Goal: Information Seeking & Learning: Learn about a topic

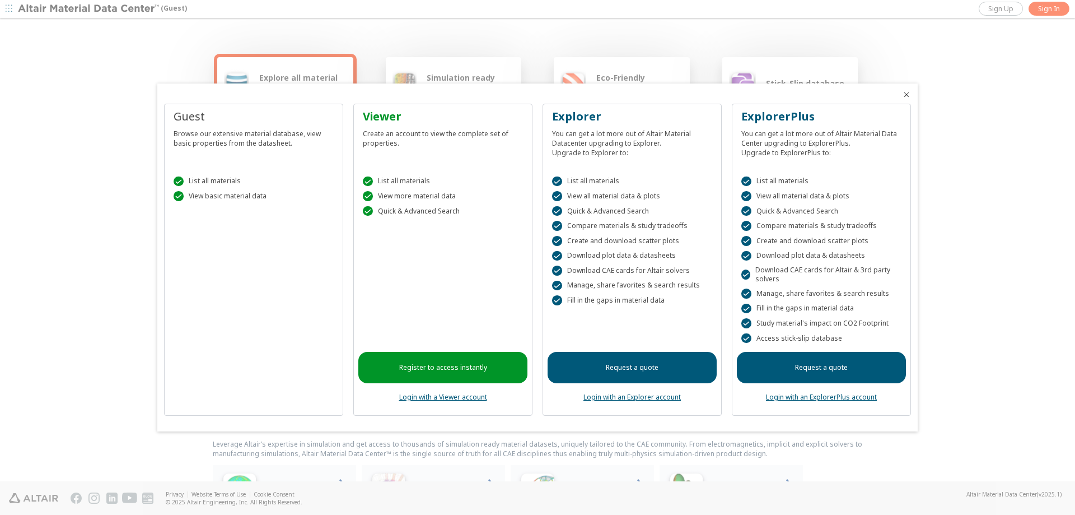
click at [447, 399] on link "Login with a Viewer account" at bounding box center [443, 397] width 88 height 10
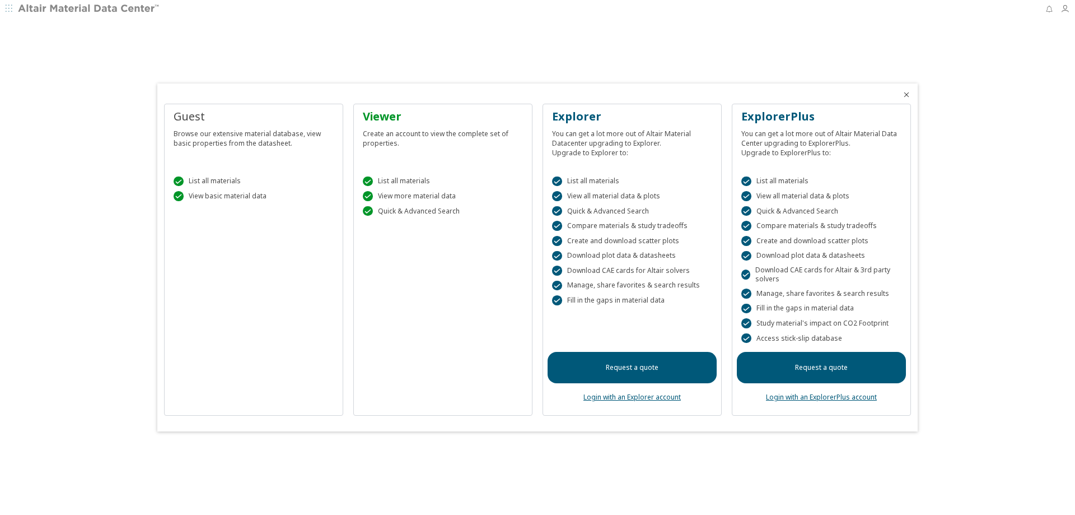
click at [455, 261] on div "Viewer Create an account to view the complete set of properties.  List all mat…" at bounding box center [442, 260] width 179 height 312
click at [906, 95] on icon "Close" at bounding box center [906, 94] width 9 height 9
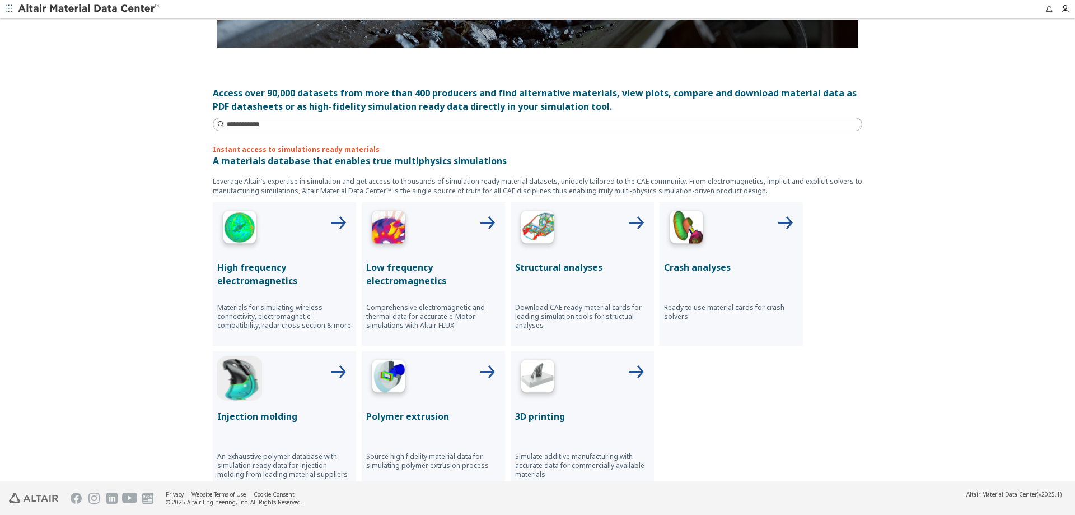
scroll to position [280, 0]
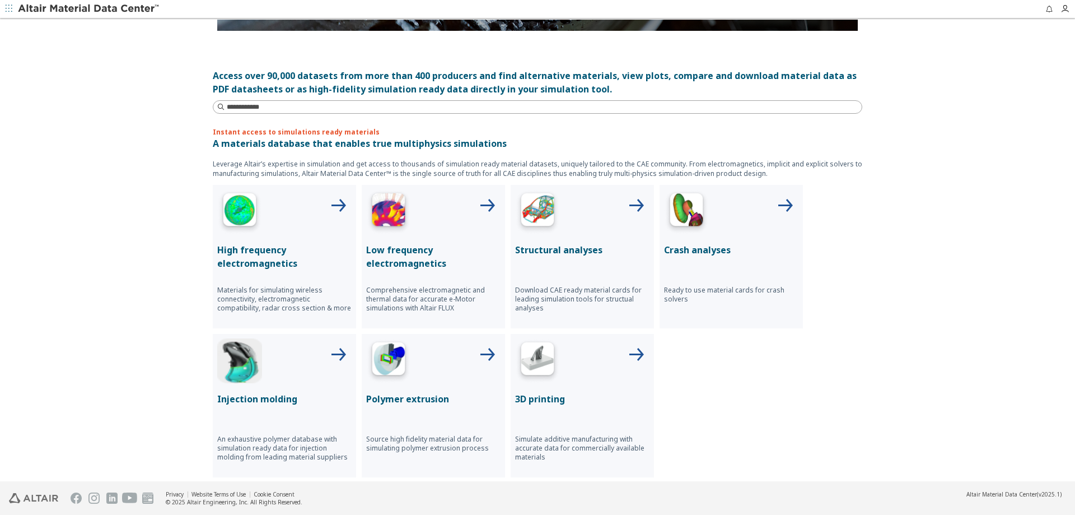
click at [632, 208] on icon at bounding box center [636, 206] width 27 height 27
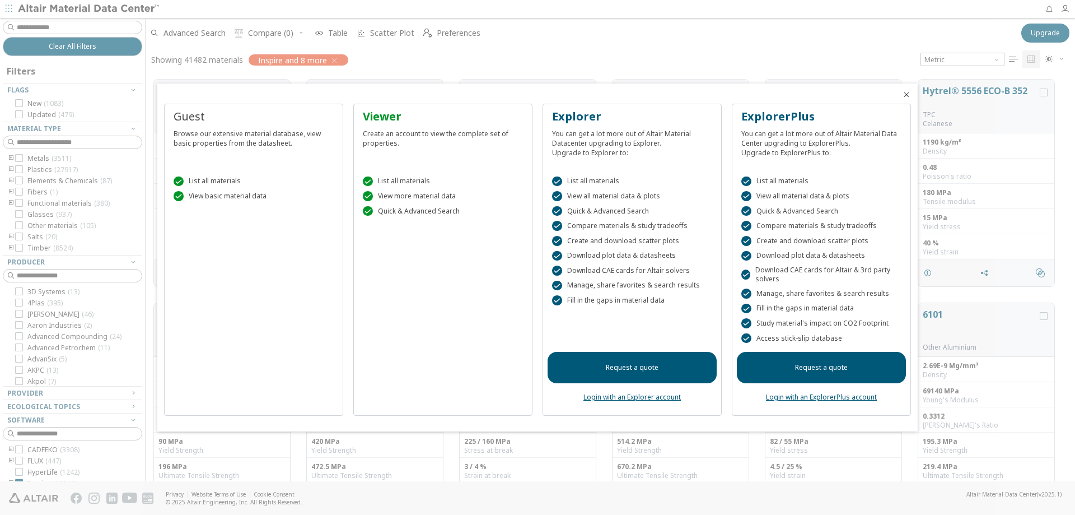
scroll to position [9, 9]
click at [905, 94] on icon "Close" at bounding box center [906, 94] width 9 height 9
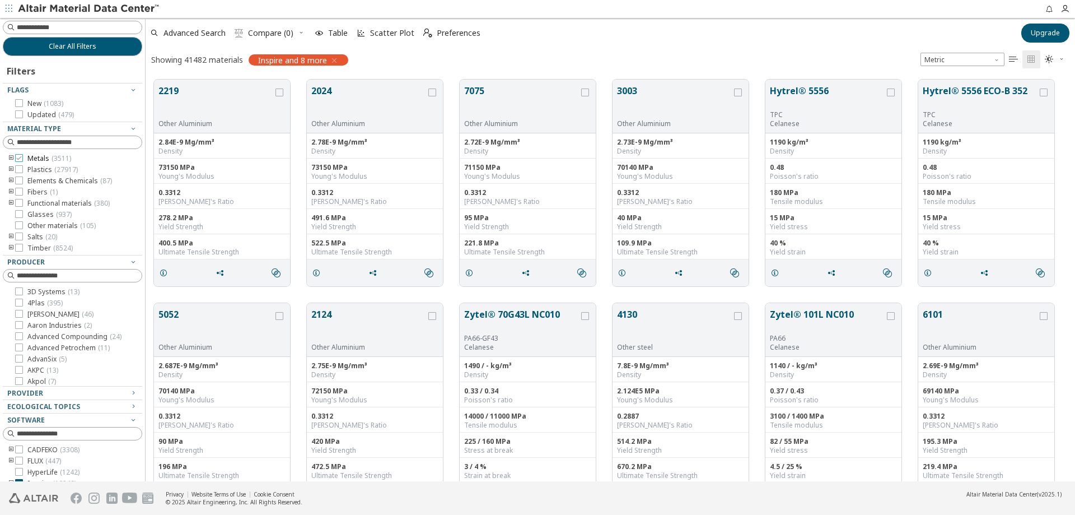
click at [18, 158] on icon at bounding box center [19, 158] width 8 height 8
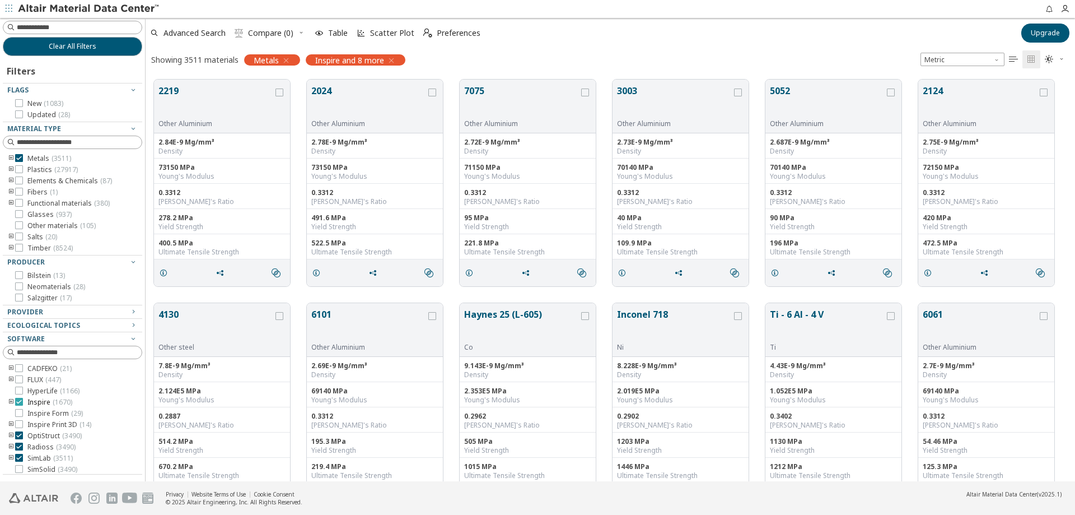
click at [21, 401] on icon at bounding box center [19, 402] width 8 height 8
click at [20, 445] on icon at bounding box center [19, 446] width 8 height 8
click at [18, 457] on icon at bounding box center [19, 458] width 8 height 8
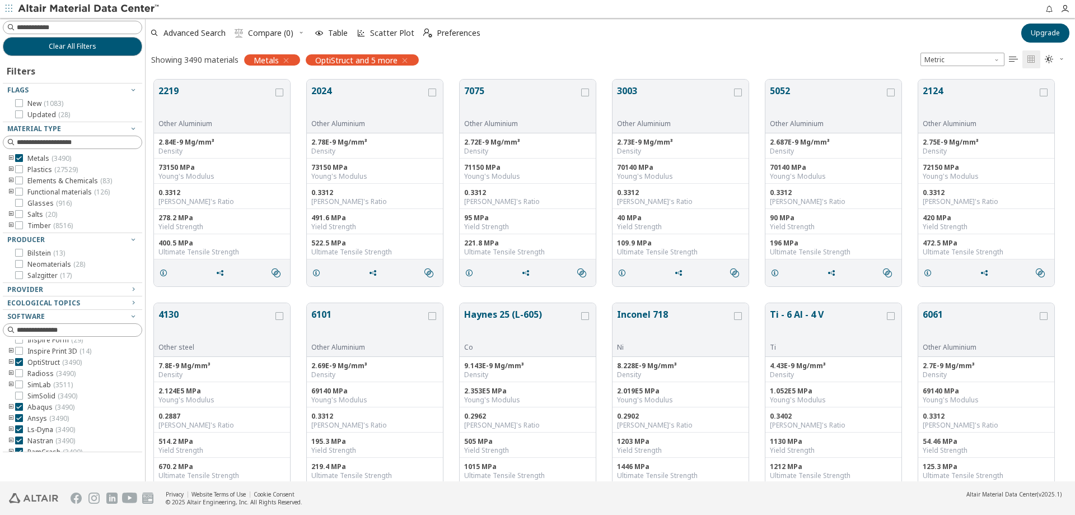
scroll to position [58, 0]
click at [9, 157] on icon "toogle group" at bounding box center [11, 158] width 8 height 9
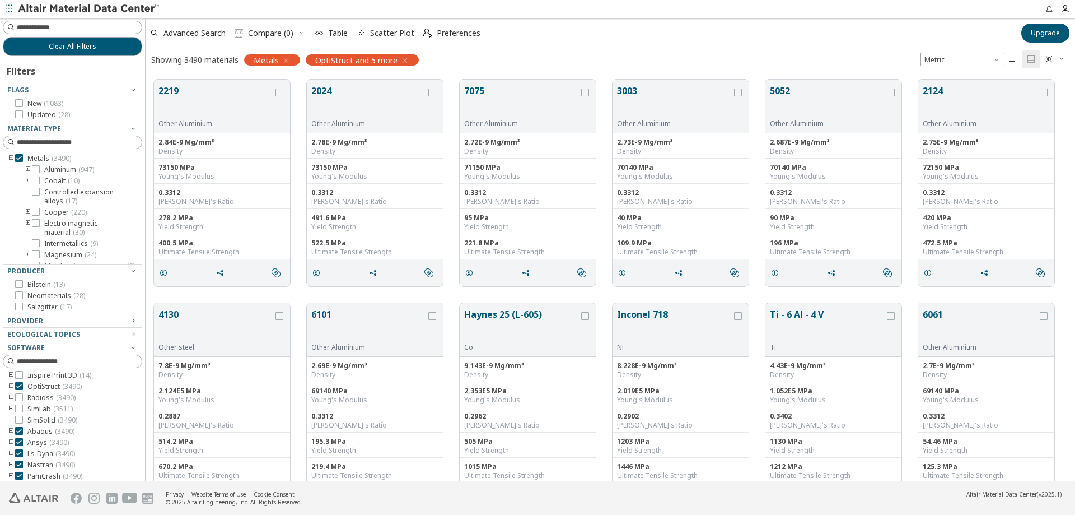
click at [30, 170] on icon "toogle group" at bounding box center [28, 169] width 8 height 9
click at [41, 170] on label "Aluminum ( 947 )" at bounding box center [63, 169] width 62 height 9
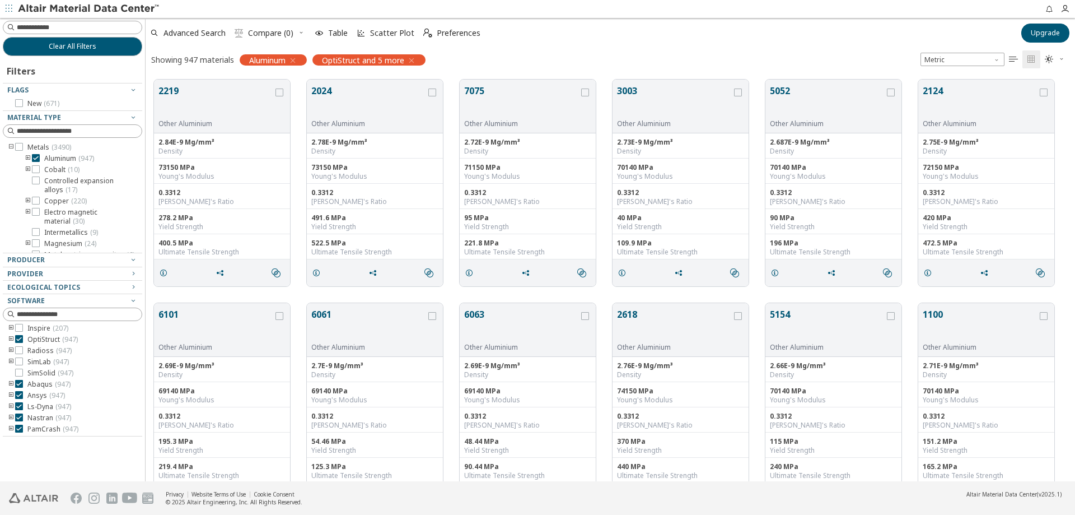
scroll to position [13, 0]
click at [27, 160] on icon "toogle group" at bounding box center [28, 158] width 8 height 9
click at [53, 179] on icon at bounding box center [53, 180] width 8 height 8
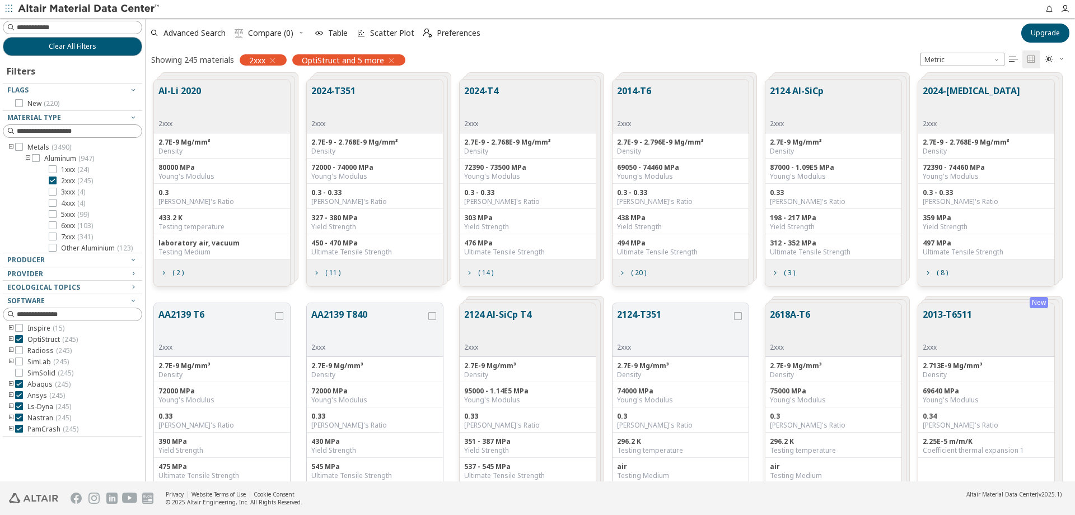
click at [636, 88] on button "2014-T6" at bounding box center [634, 101] width 34 height 35
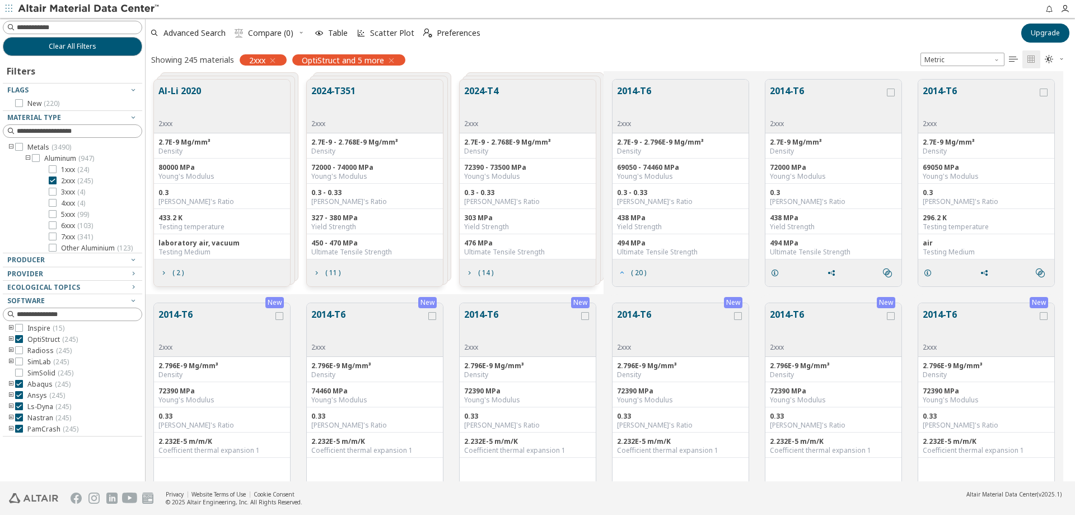
click at [633, 275] on span "( 20 )" at bounding box center [638, 272] width 15 height 7
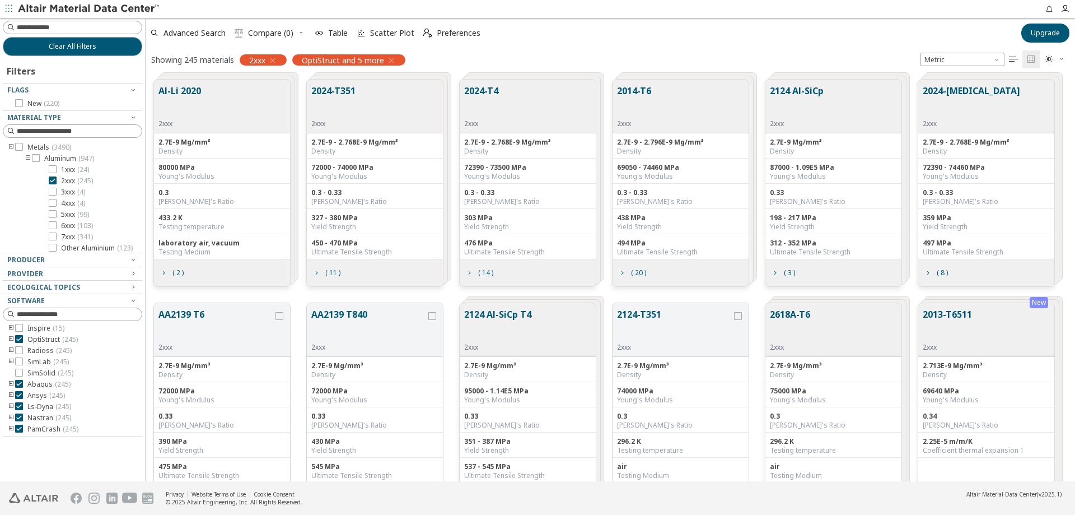
click at [642, 96] on button "2014-T6" at bounding box center [634, 101] width 34 height 35
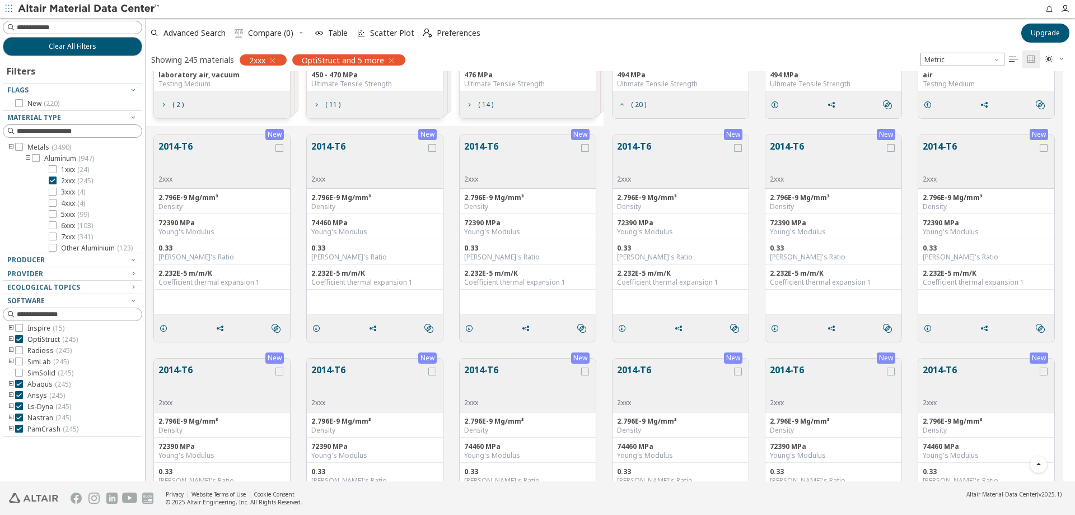
scroll to position [224, 0]
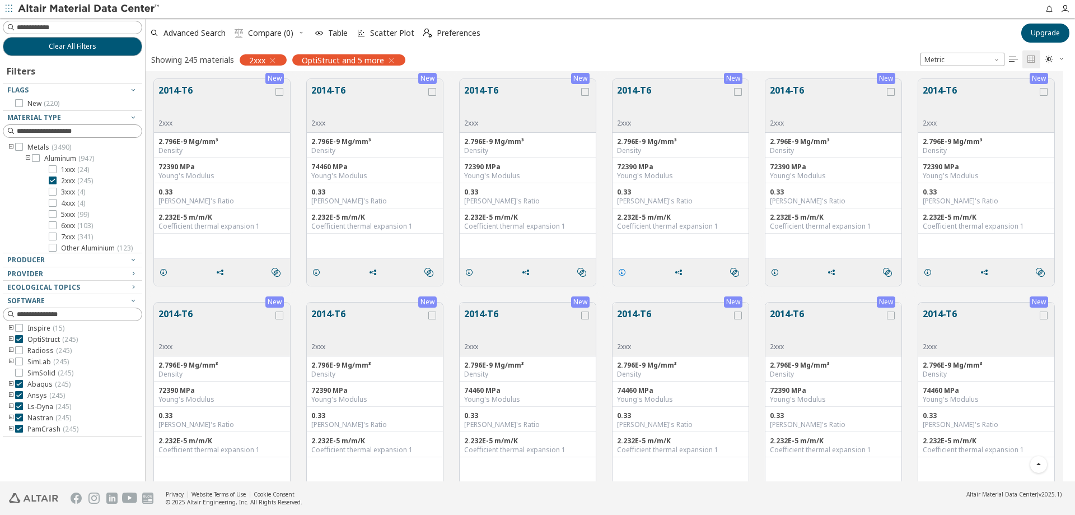
click at [628, 269] on span "grid" at bounding box center [624, 272] width 18 height 21
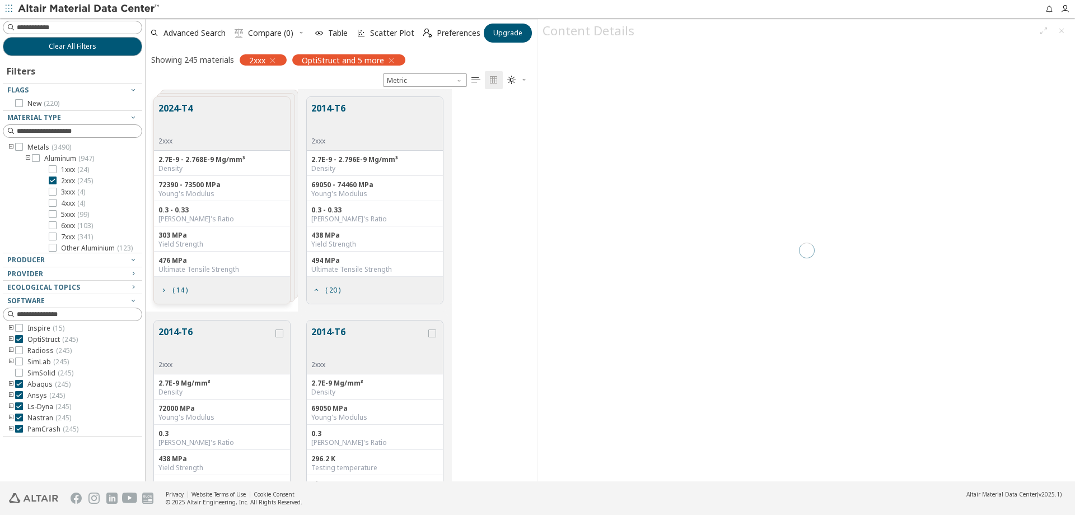
scroll to position [384, 384]
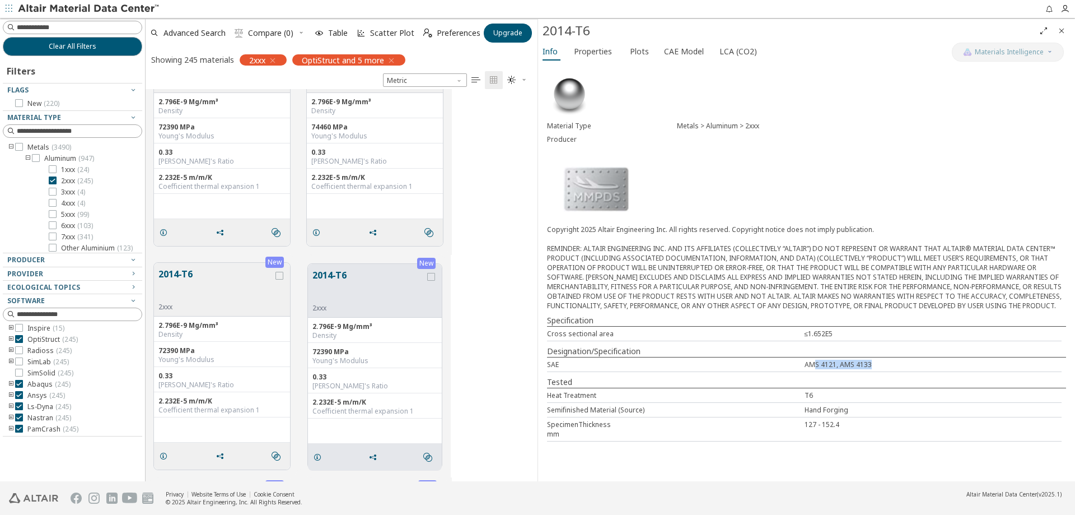
drag, startPoint x: 824, startPoint y: 363, endPoint x: 871, endPoint y: 365, distance: 47.1
click at [871, 365] on div "AMS 4121, AMS 4133" at bounding box center [934, 365] width 258 height 10
drag, startPoint x: 871, startPoint y: 365, endPoint x: 876, endPoint y: 363, distance: 5.8
click at [871, 365] on div "AMS 4121, AMS 4133" at bounding box center [934, 365] width 258 height 10
drag, startPoint x: 889, startPoint y: 357, endPoint x: 761, endPoint y: 367, distance: 128.6
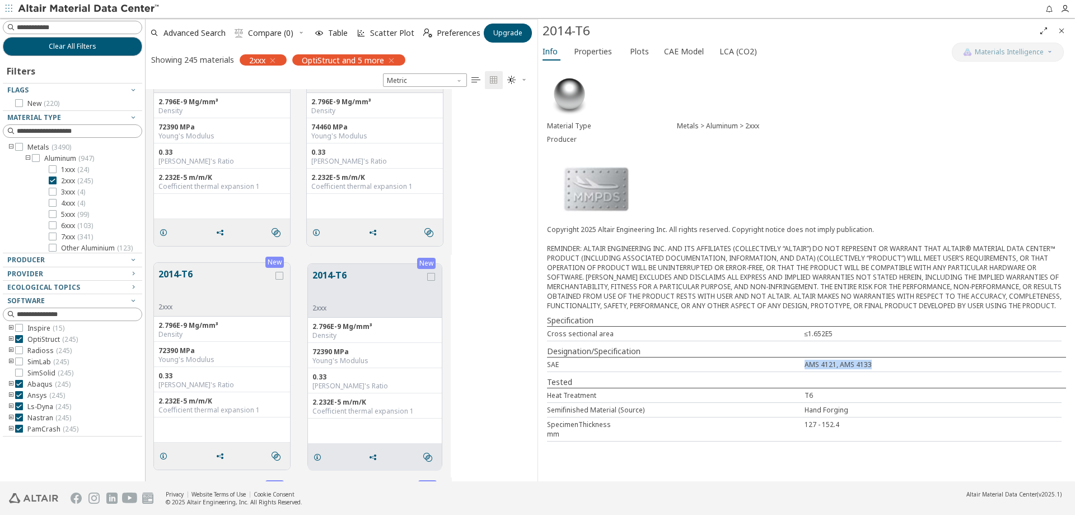
click at [761, 367] on div "SAE AMS 4121, AMS 4133" at bounding box center [804, 364] width 515 height 15
click at [761, 367] on div "SAE" at bounding box center [676, 365] width 258 height 10
drag, startPoint x: 849, startPoint y: 423, endPoint x: 755, endPoint y: 423, distance: 93.5
click at [755, 423] on div "SpecimenThickness 127 - 152.4 mm" at bounding box center [804, 429] width 515 height 24
click at [755, 423] on div "SpecimenThickness" at bounding box center [676, 424] width 258 height 10
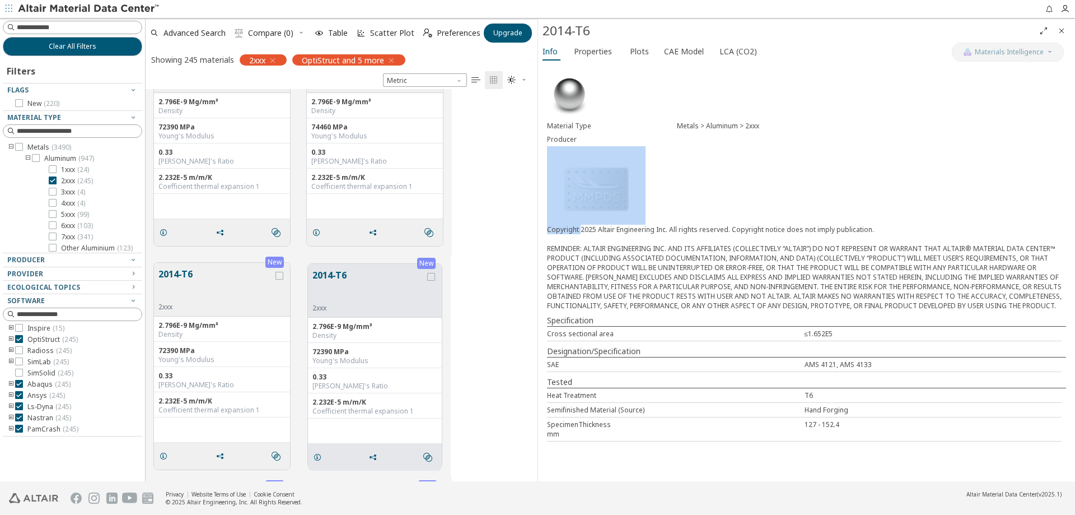
drag, startPoint x: 617, startPoint y: 227, endPoint x: 783, endPoint y: 221, distance: 165.9
click at [783, 221] on div "Material Type Metals > Aluminum > 2xxx Producer Copyright 2025 Altair Engineeri…" at bounding box center [806, 256] width 537 height 387
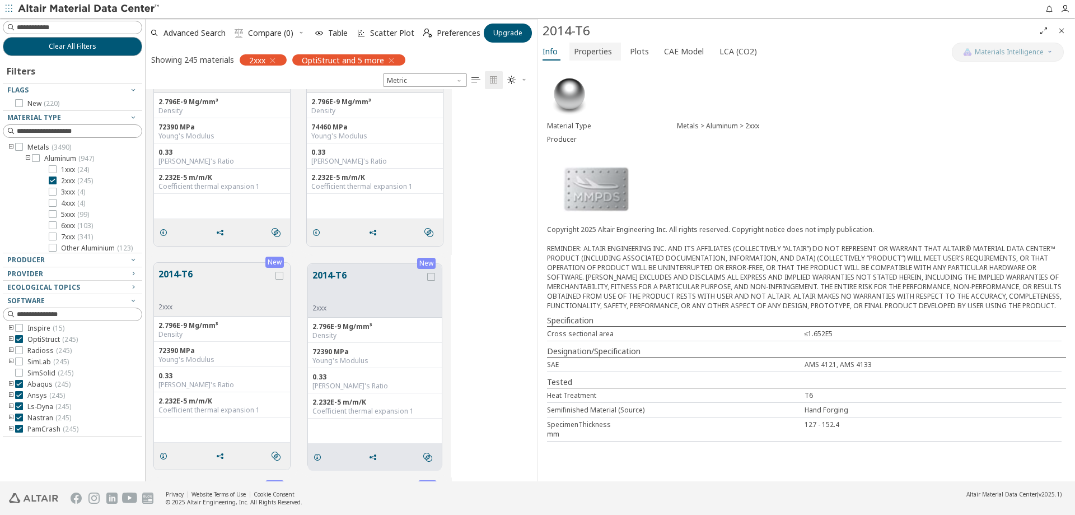
click at [606, 51] on span "Properties" at bounding box center [593, 52] width 38 height 18
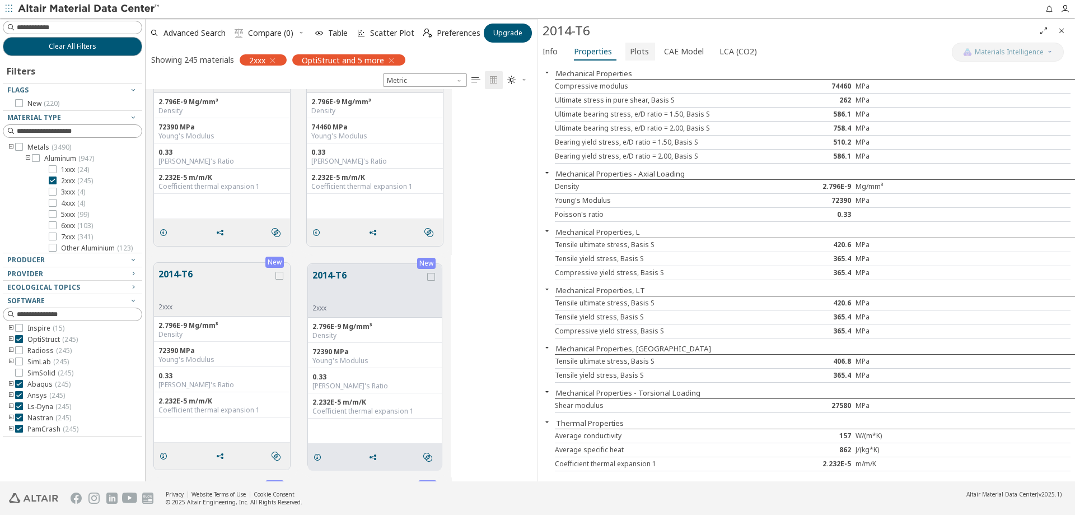
click at [631, 53] on span "Plots" at bounding box center [639, 52] width 19 height 18
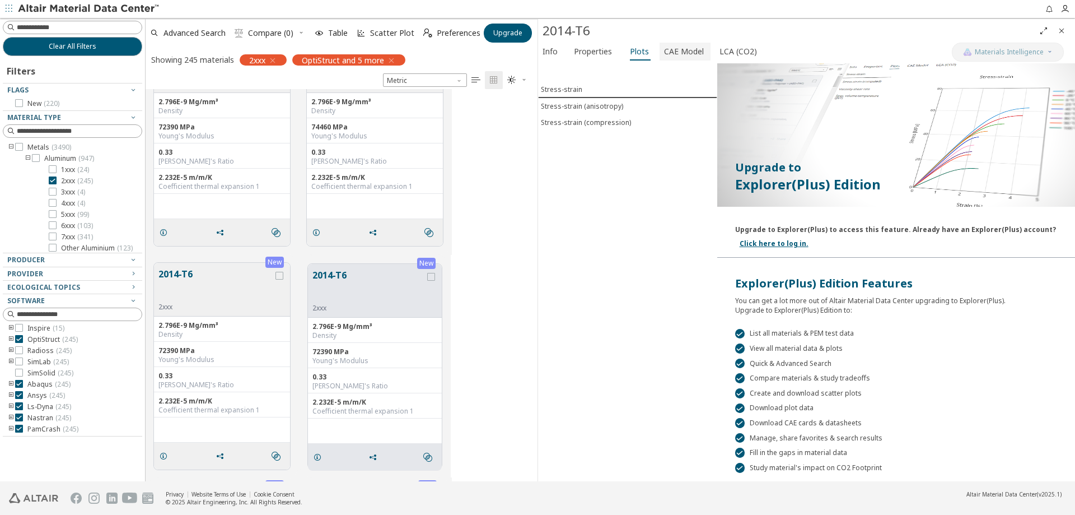
click at [664, 50] on span "CAE Model" at bounding box center [684, 52] width 40 height 18
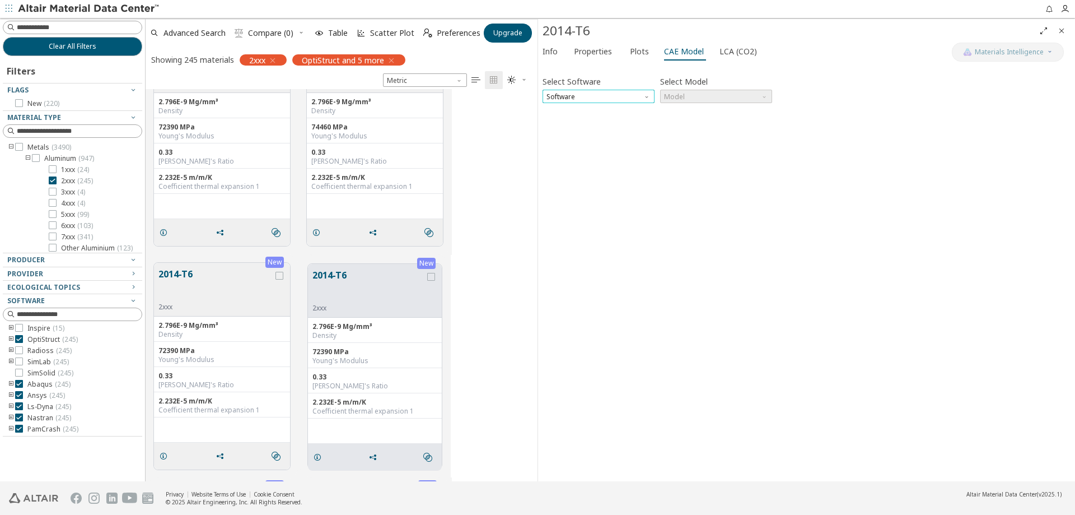
click at [626, 102] on span "Software" at bounding box center [599, 96] width 112 height 13
click at [596, 102] on span "Software" at bounding box center [599, 96] width 112 height 13
click at [593, 97] on span "Software" at bounding box center [599, 96] width 112 height 13
click at [582, 109] on span "OptiStruct" at bounding box center [598, 110] width 103 height 8
click at [709, 104] on div "Select Software OptiStruct Select Model Model Invalid data. Please check your i…" at bounding box center [807, 272] width 528 height 409
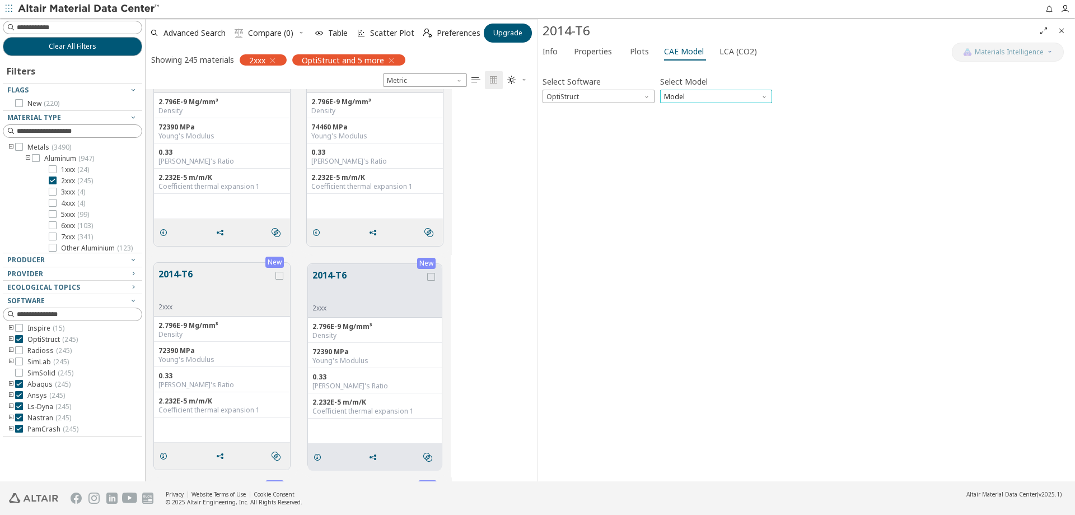
click at [710, 95] on span "Model" at bounding box center [716, 96] width 112 height 13
click at [691, 121] on span "MatS1" at bounding box center [716, 124] width 103 height 8
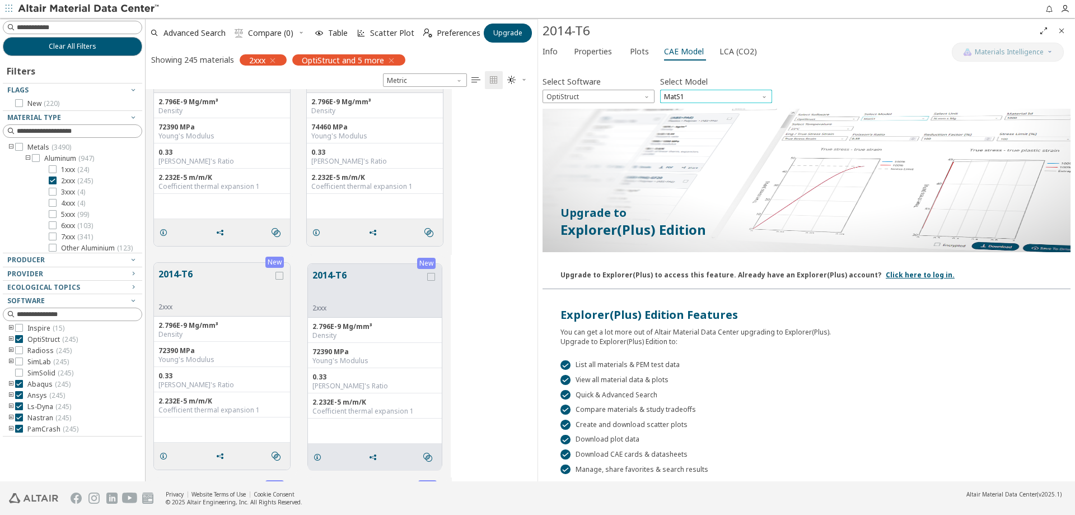
click at [701, 97] on span "MatS1" at bounding box center [716, 96] width 112 height 13
click at [692, 109] on span "Mat1" at bounding box center [716, 110] width 103 height 8
click at [892, 115] on div at bounding box center [807, 182] width 528 height 146
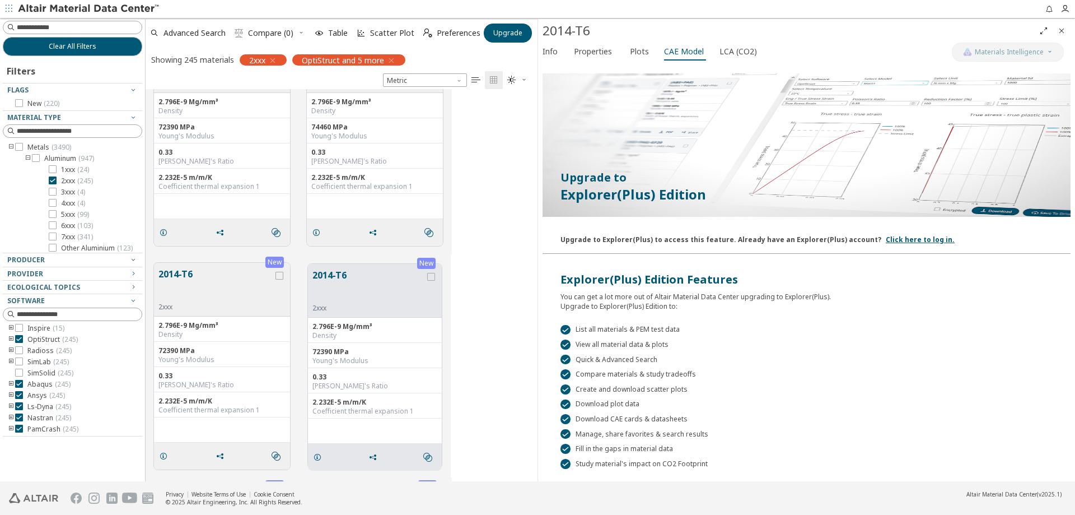
scroll to position [0, 0]
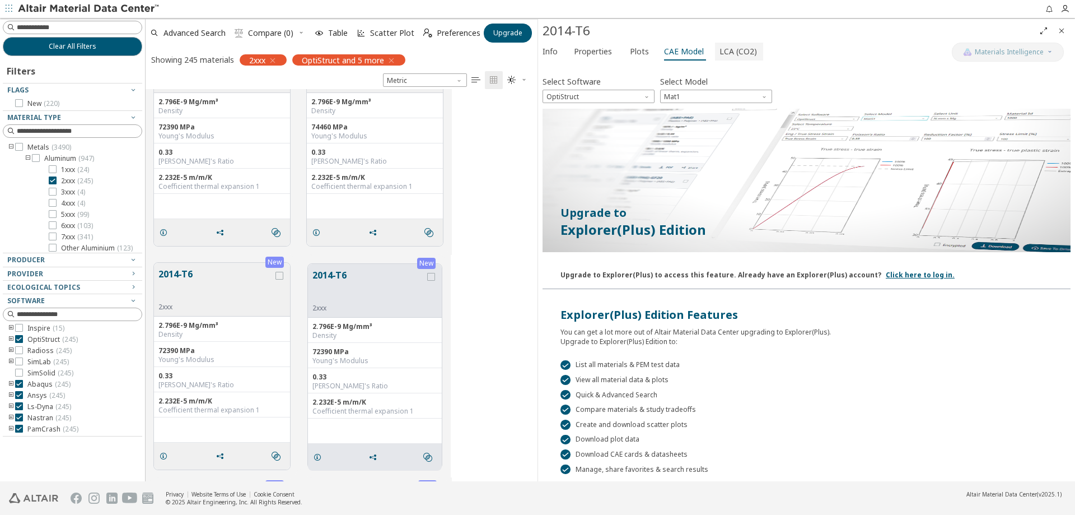
click at [724, 52] on span "LCA (CO2)" at bounding box center [739, 52] width 38 height 18
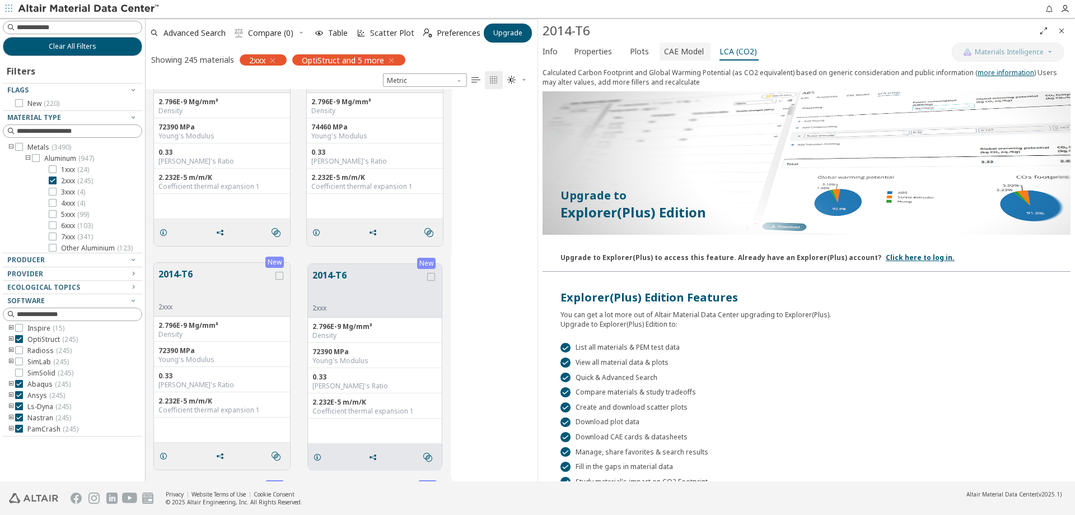
click at [675, 56] on span "CAE Model" at bounding box center [684, 52] width 40 height 18
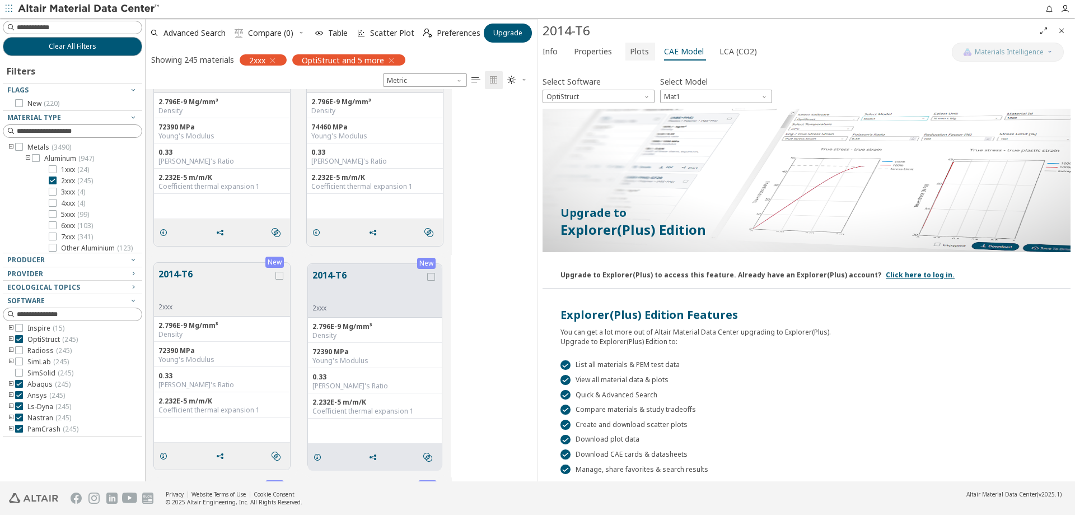
click at [636, 57] on span "Plots" at bounding box center [639, 52] width 19 height 18
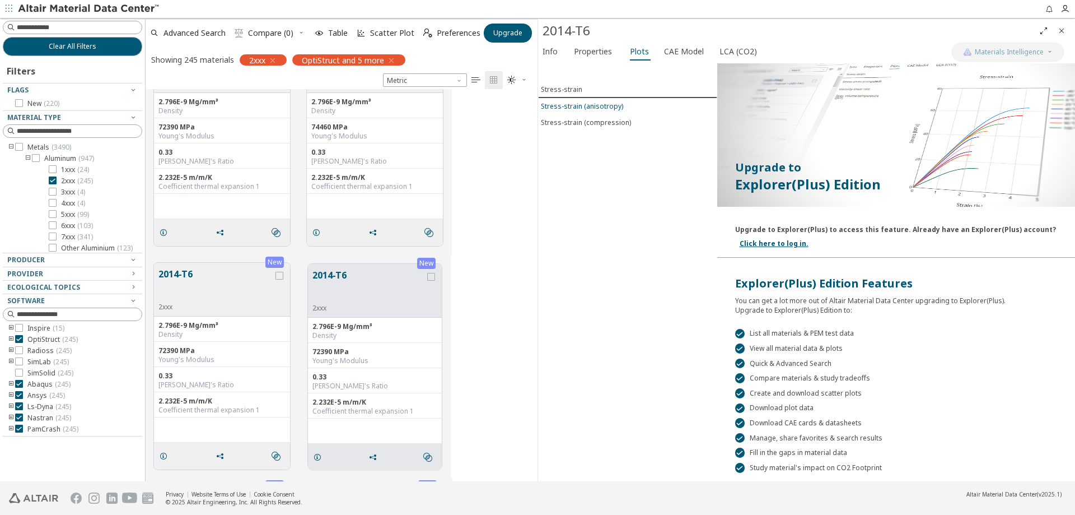
click at [571, 109] on div "Stress-strain (anisotropy)" at bounding box center [582, 106] width 82 height 10
click at [574, 89] on div "Stress-strain" at bounding box center [561, 90] width 41 height 10
click at [594, 54] on span "Properties" at bounding box center [593, 52] width 38 height 18
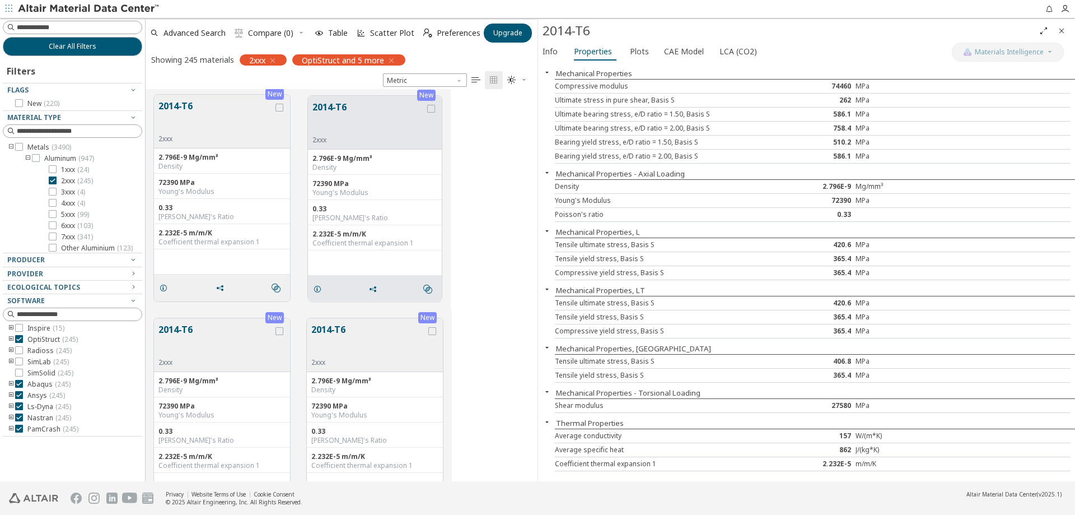
scroll to position [1009, 0]
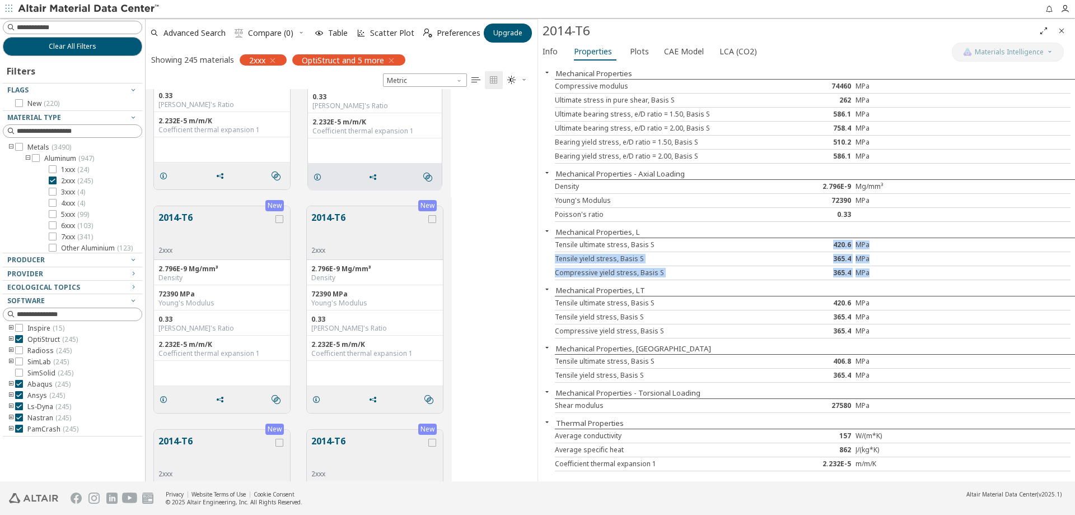
drag, startPoint x: 831, startPoint y: 245, endPoint x: 873, endPoint y: 270, distance: 49.5
click at [873, 270] on div "Tensile ultimate stress, Basis S 420.6 MPa Tensile yield stress, Basis S 365.4 …" at bounding box center [815, 258] width 520 height 43
click at [165, 399] on icon "grid" at bounding box center [163, 399] width 9 height 9
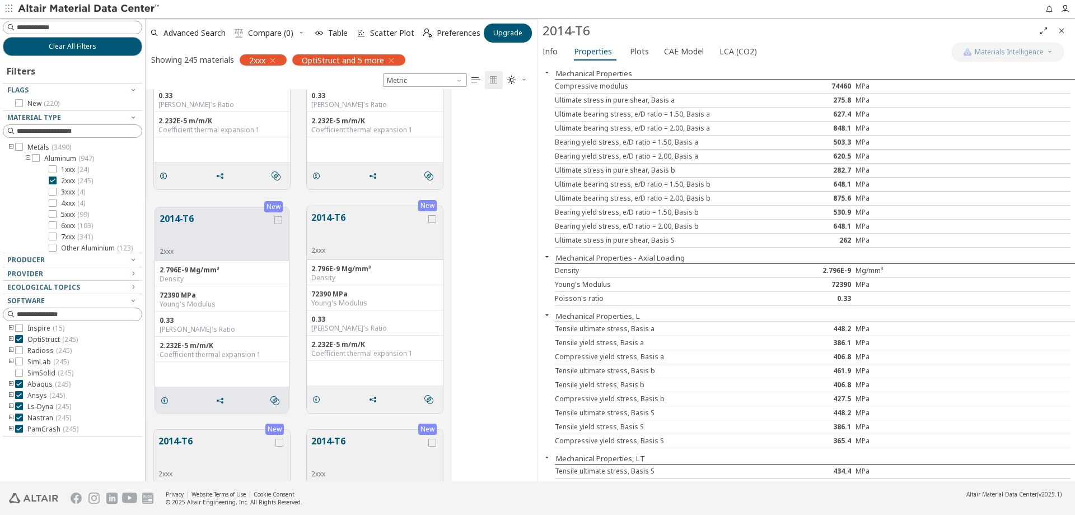
click at [815, 316] on div "Mechanical Properties, L" at bounding box center [806, 315] width 537 height 11
drag, startPoint x: 592, startPoint y: 72, endPoint x: 614, endPoint y: 226, distance: 155.6
click at [614, 226] on div "Mechanical Properties Compressive modulus 74460 MPa Ultimate stress in pure she…" at bounding box center [806, 272] width 537 height 418
click at [549, 53] on span "Info" at bounding box center [550, 52] width 15 height 18
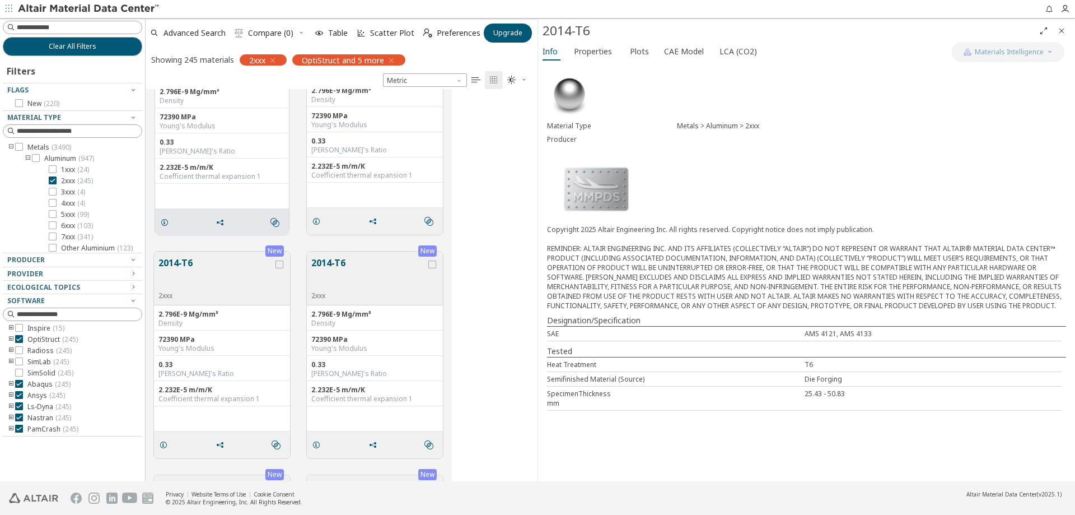
scroll to position [1289, 0]
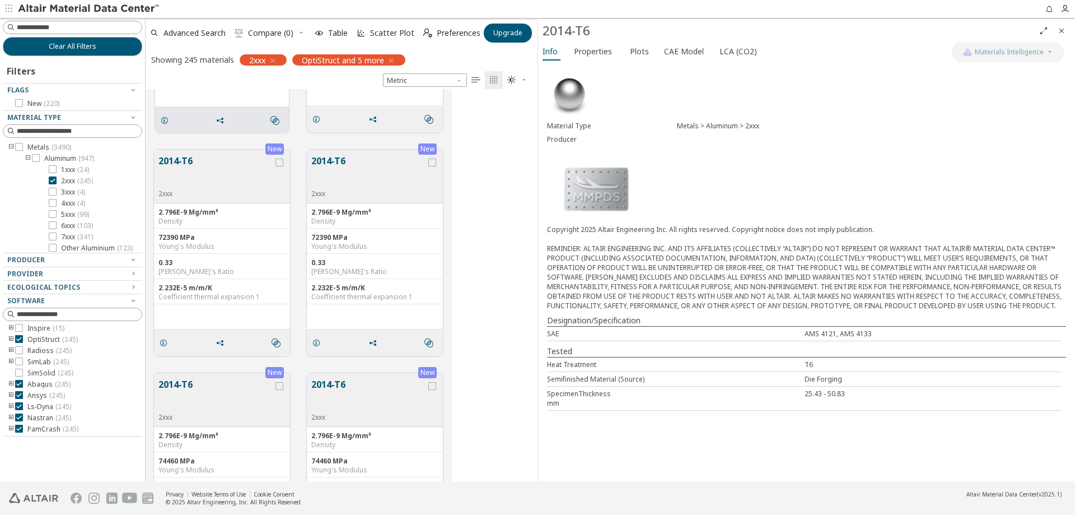
click at [306, 343] on div "New 2014-T6 2xxx 2.796E-9 Mg/mm³ Density 72390 MPa Young's Modulus 0.33 Poisson…" at bounding box center [374, 253] width 137 height 208
click at [316, 342] on icon "grid" at bounding box center [316, 342] width 9 height 9
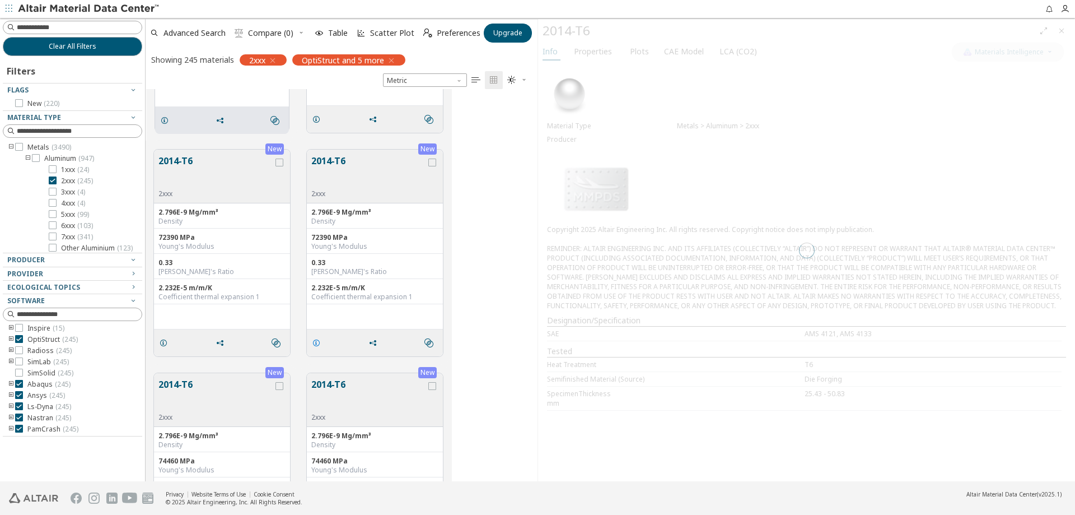
scroll to position [1288, 0]
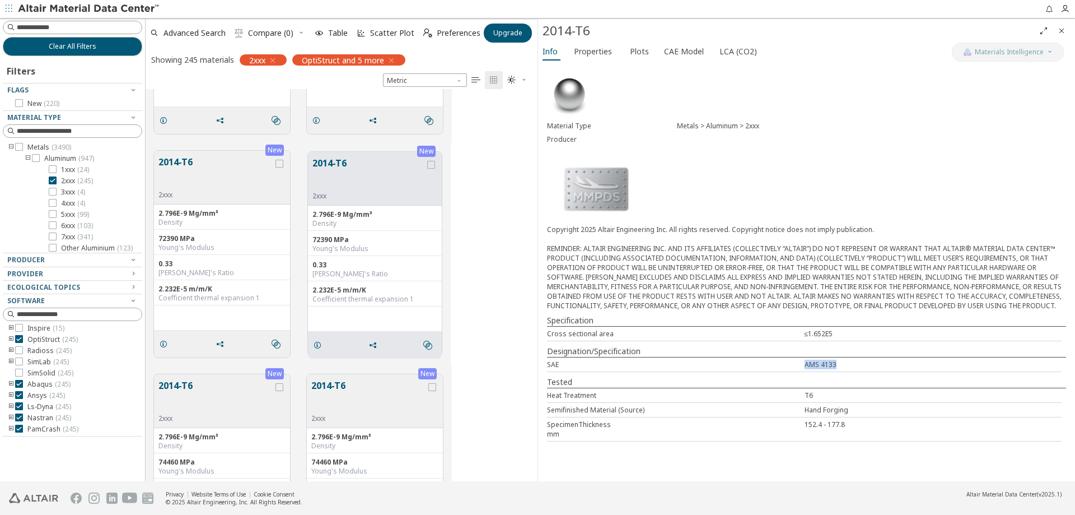
drag, startPoint x: 842, startPoint y: 363, endPoint x: 771, endPoint y: 367, distance: 70.7
click at [771, 367] on div "SAE AMS 4133" at bounding box center [804, 364] width 515 height 15
click at [771, 367] on div "SAE" at bounding box center [676, 365] width 258 height 10
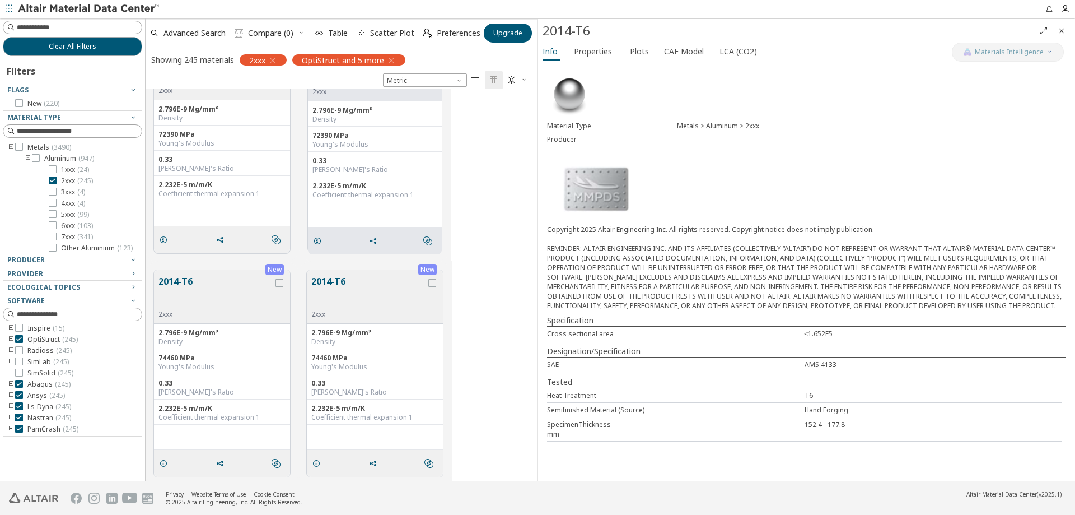
scroll to position [1400, 0]
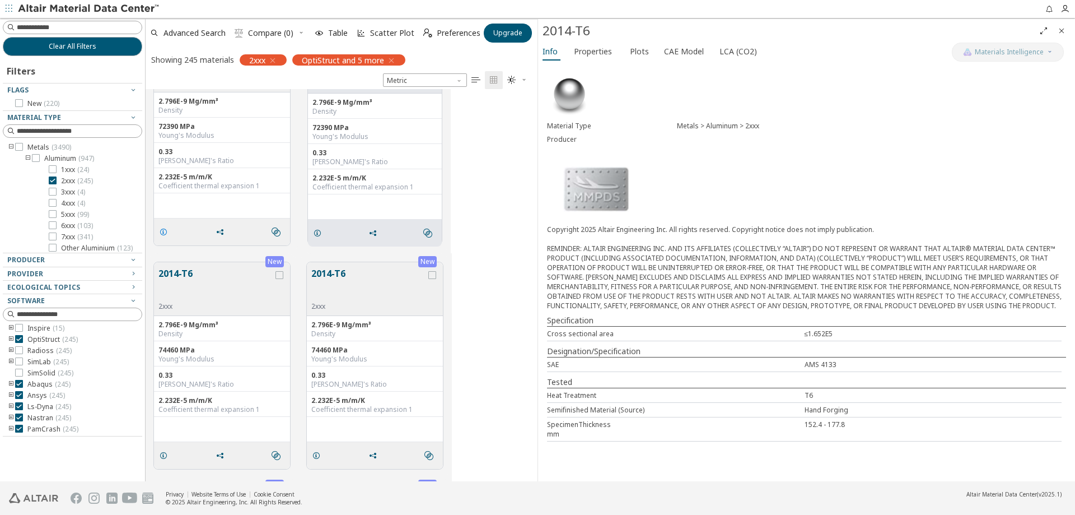
click at [166, 231] on icon "grid" at bounding box center [163, 231] width 9 height 9
click at [318, 234] on icon "grid" at bounding box center [316, 230] width 9 height 9
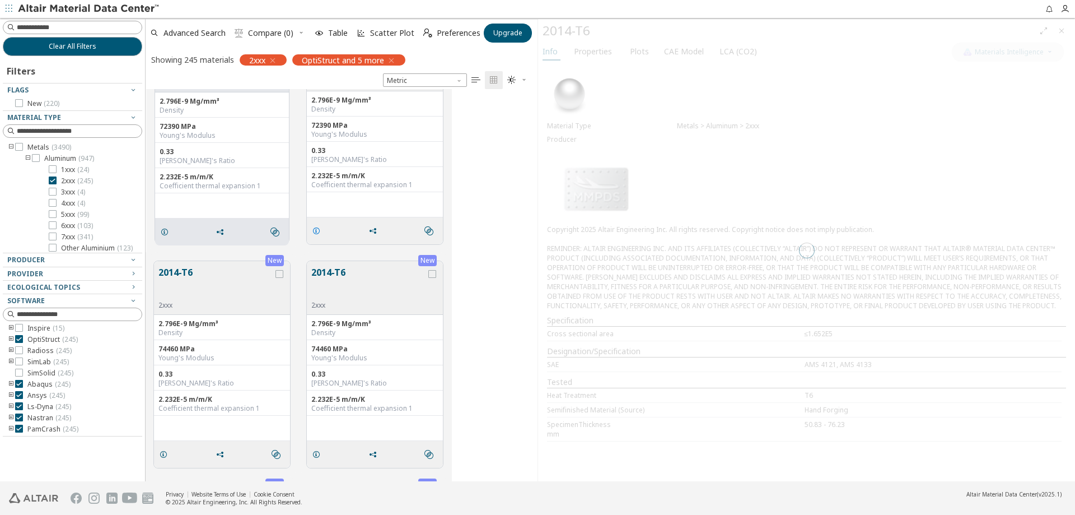
scroll to position [1400, 0]
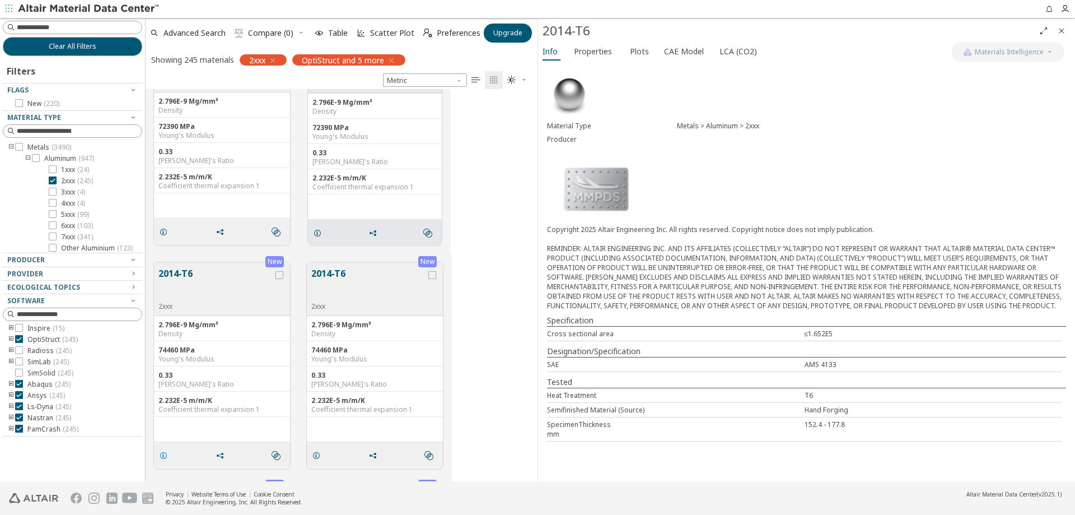
click at [162, 452] on icon "grid" at bounding box center [163, 455] width 9 height 9
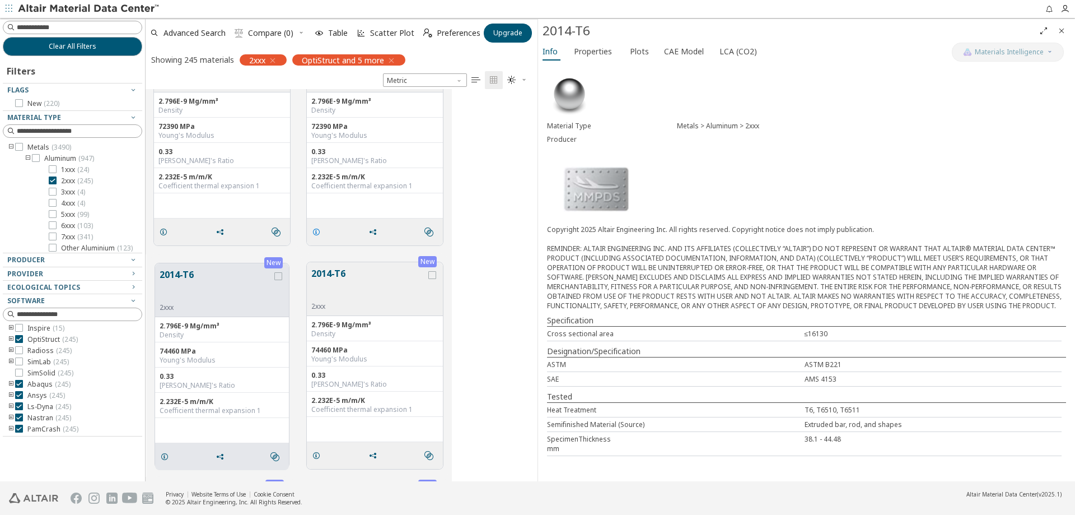
click at [314, 226] on span "grid" at bounding box center [319, 231] width 18 height 21
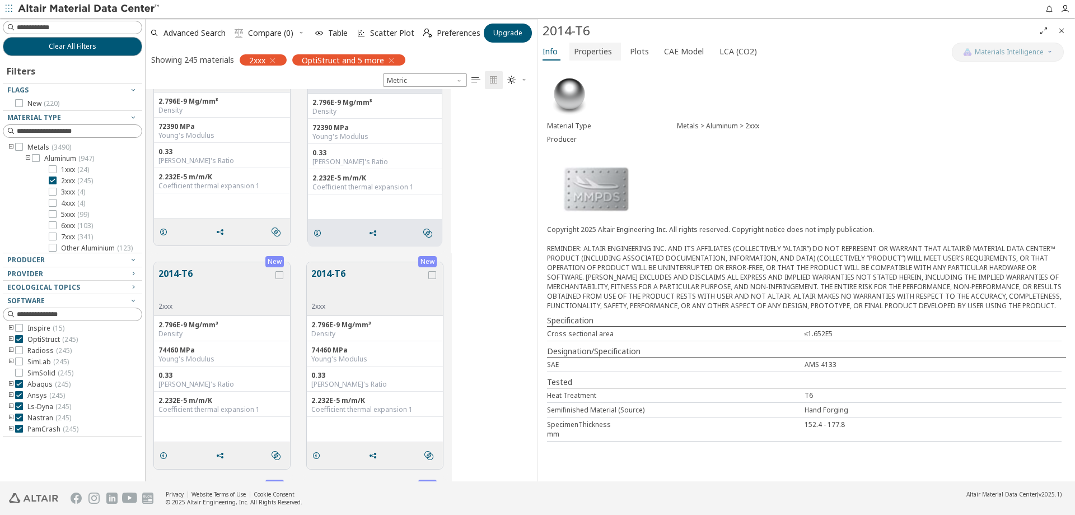
click at [574, 57] on span "Properties" at bounding box center [593, 52] width 38 height 18
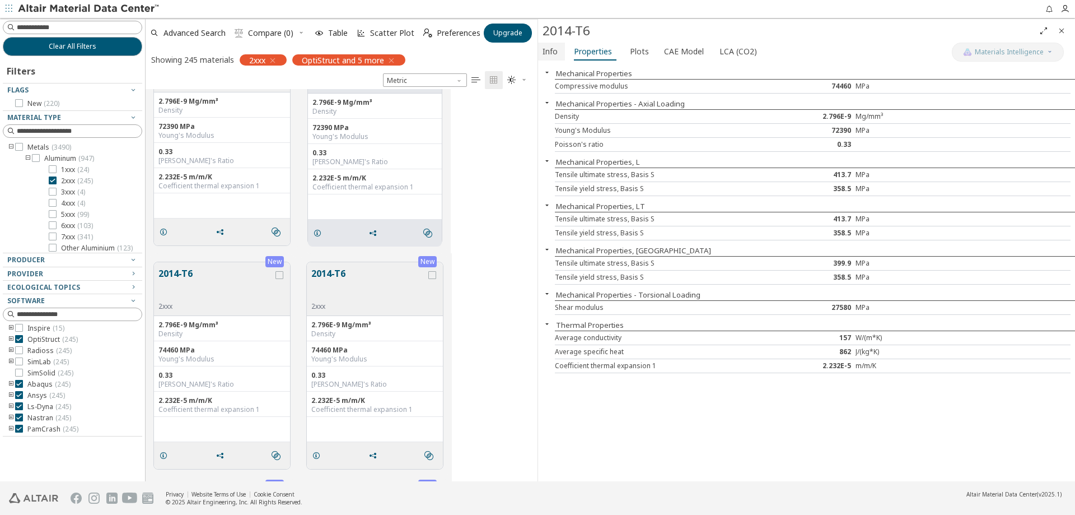
click at [561, 53] on button "Info" at bounding box center [551, 52] width 27 height 18
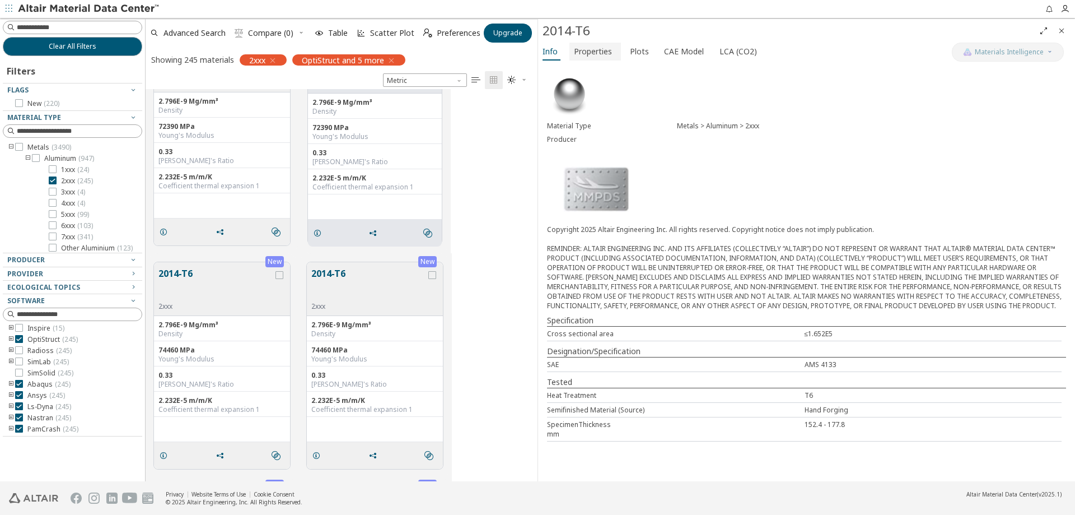
click at [595, 55] on span "Properties" at bounding box center [593, 52] width 38 height 18
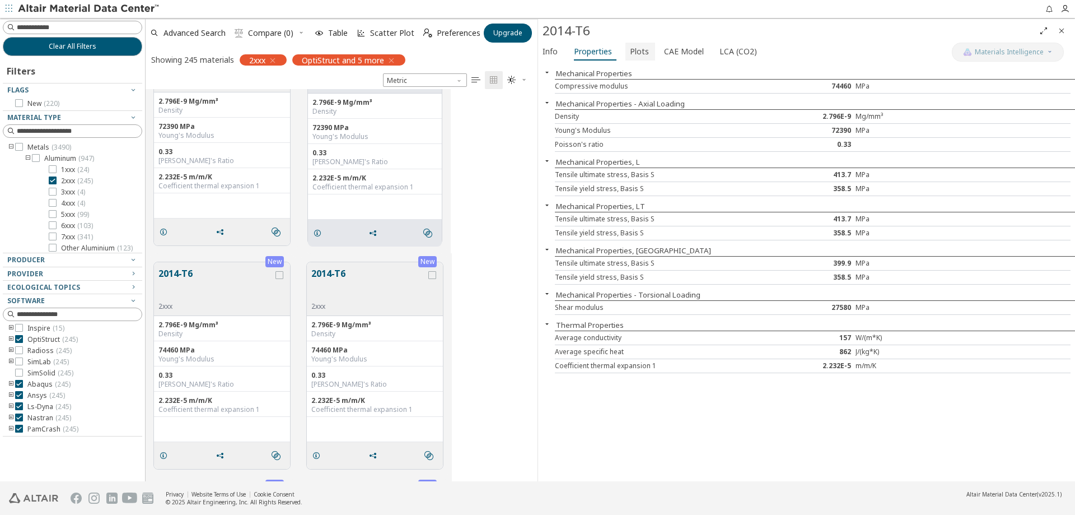
click at [630, 53] on span "Plots" at bounding box center [639, 52] width 19 height 18
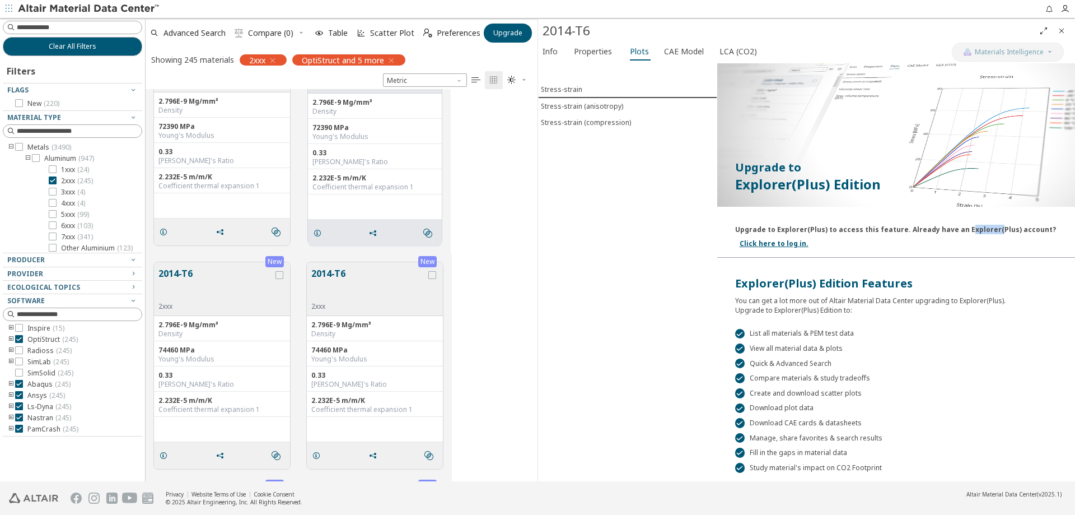
click at [982, 232] on div "Upgrade to Explorer(Plus) to access this feature. Already have an Explorer(Plus…" at bounding box center [895, 227] width 321 height 14
drag, startPoint x: 983, startPoint y: 232, endPoint x: 887, endPoint y: 209, distance: 98.6
click at [983, 232] on div "Upgrade to Explorer(Plus) to access this feature. Already have an Explorer(Plus…" at bounding box center [895, 227] width 321 height 14
click at [603, 56] on span "Properties" at bounding box center [593, 52] width 38 height 18
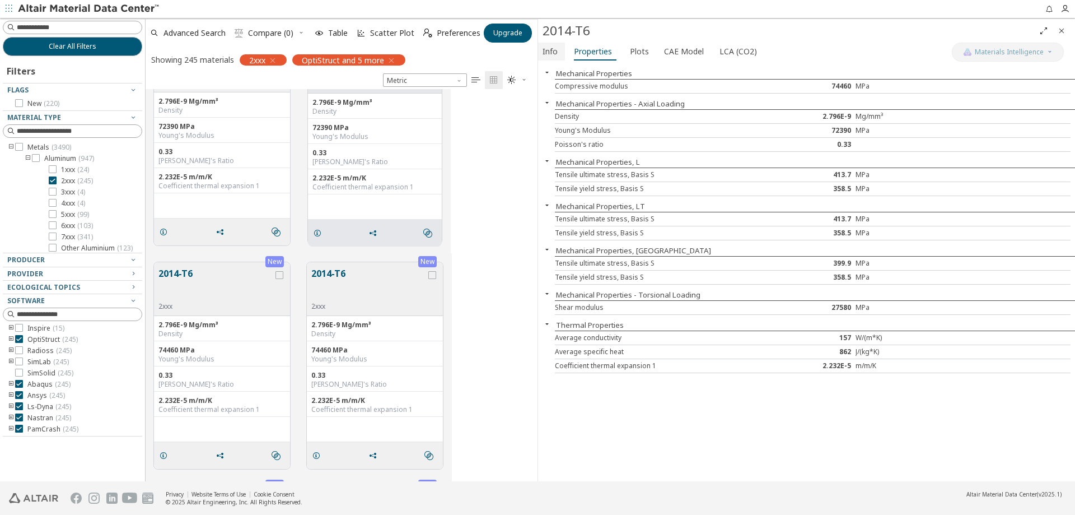
click at [561, 54] on button "Info" at bounding box center [551, 52] width 27 height 18
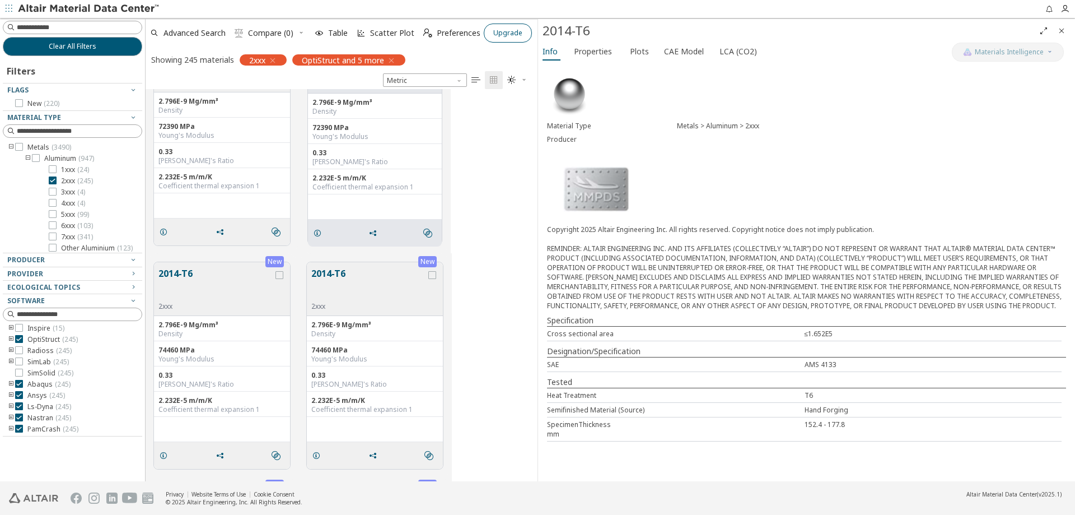
click at [525, 40] on button "Upgrade" at bounding box center [508, 33] width 48 height 19
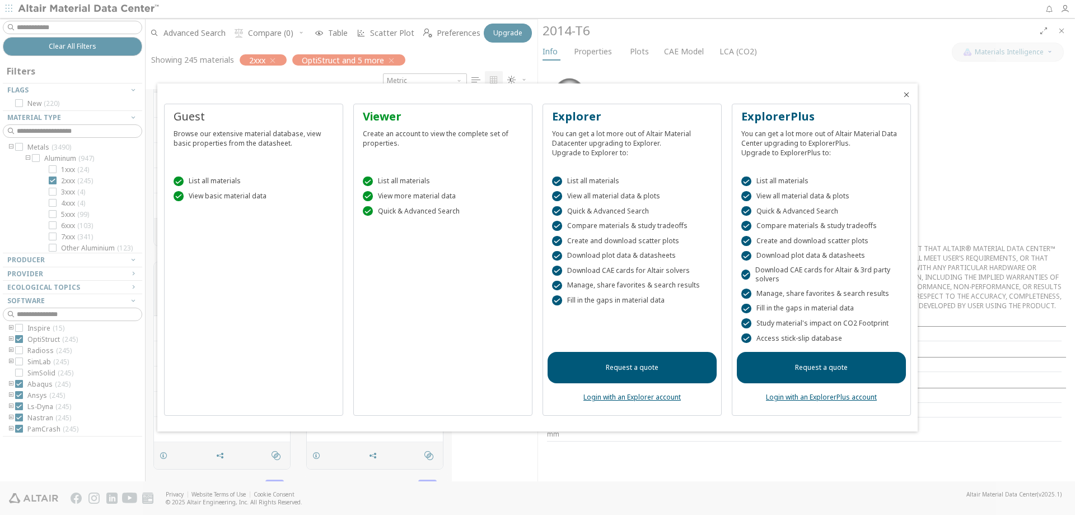
click at [903, 99] on icon "Close" at bounding box center [906, 94] width 9 height 9
